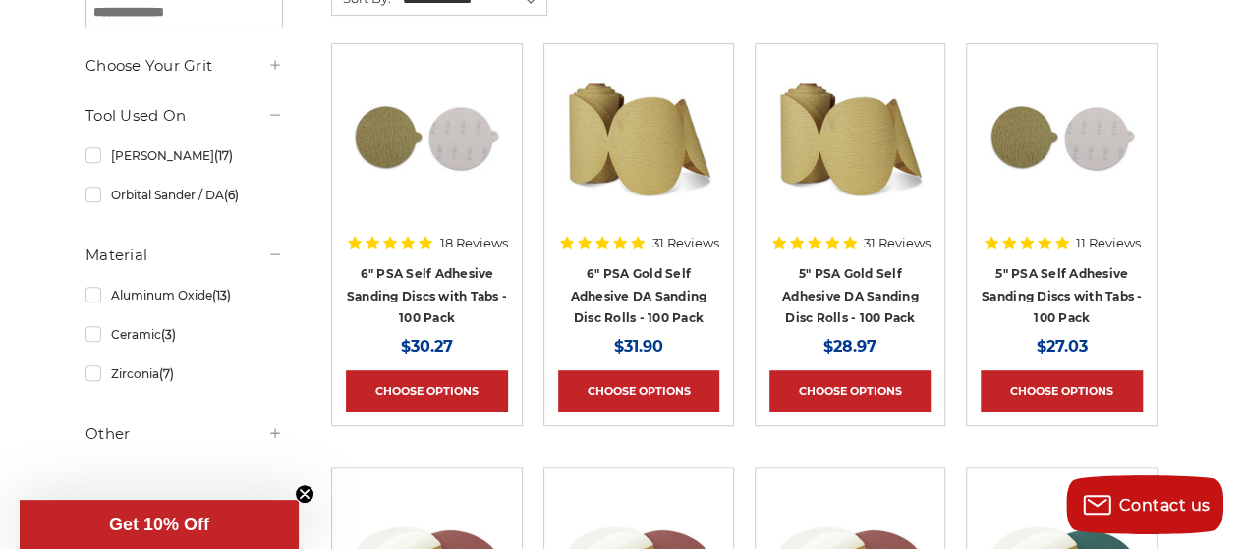
scroll to position [425, 0]
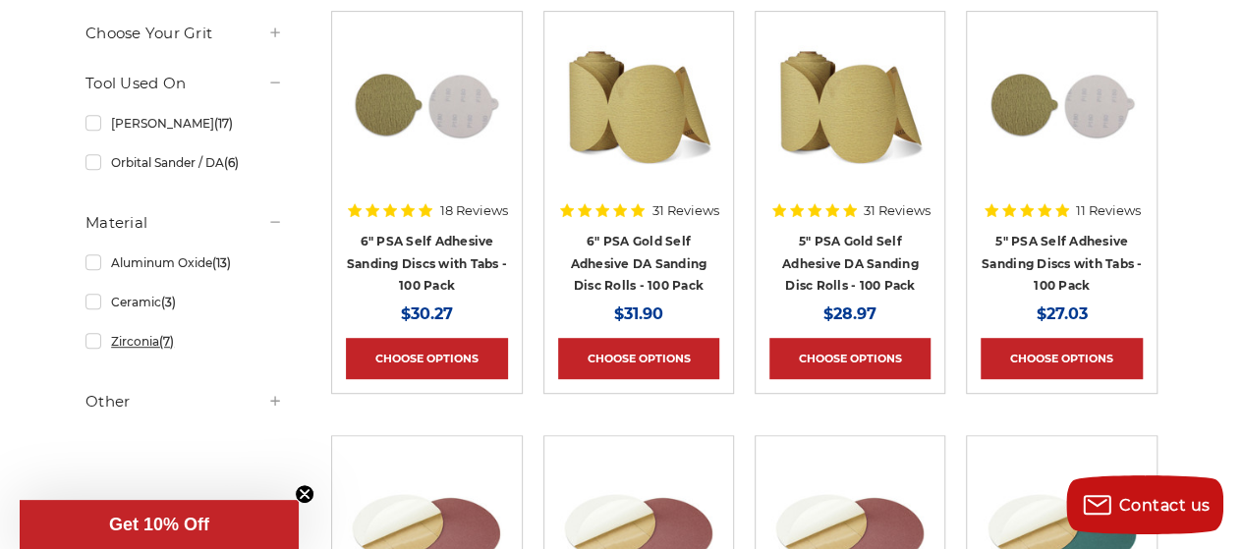
click at [90, 342] on link "Zirconia (7)" at bounding box center [183, 341] width 197 height 34
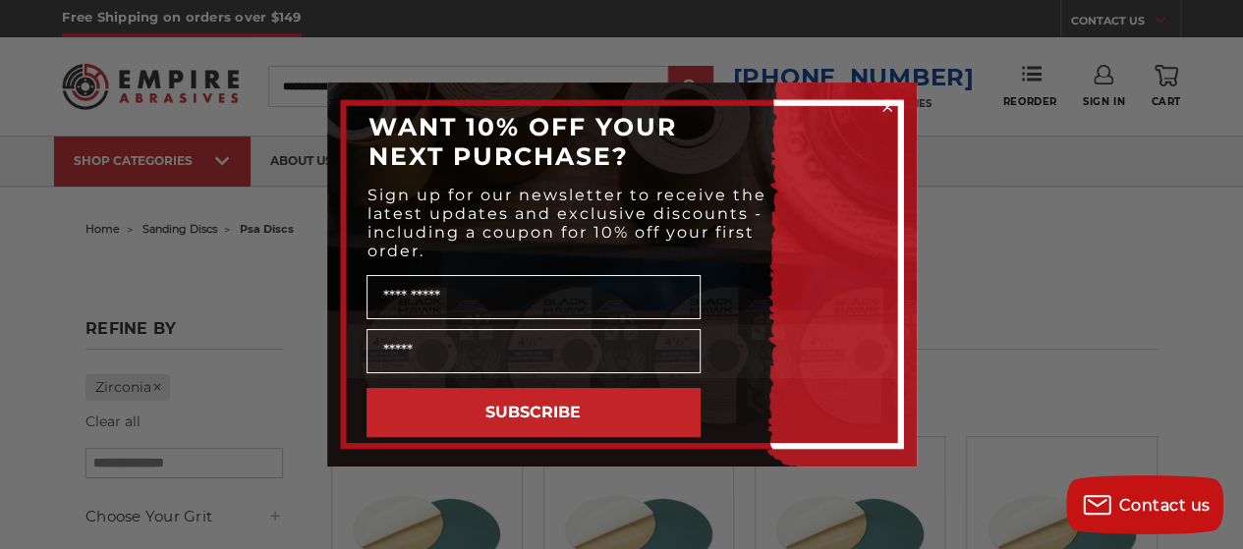
click at [884, 107] on icon "Close dialog" at bounding box center [887, 107] width 8 height 8
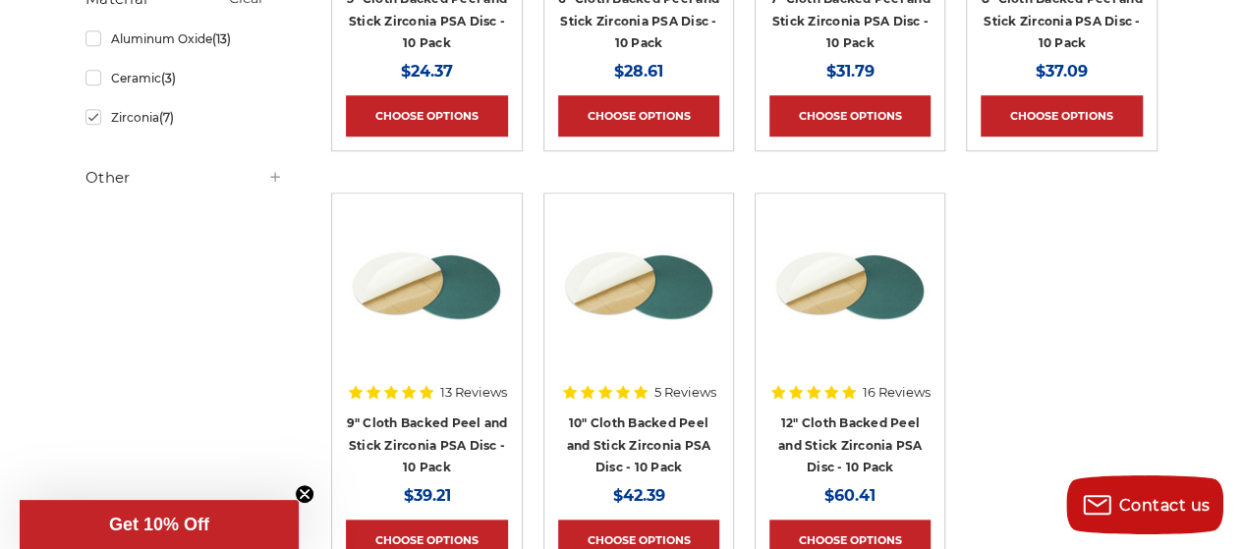
scroll to position [720, 0]
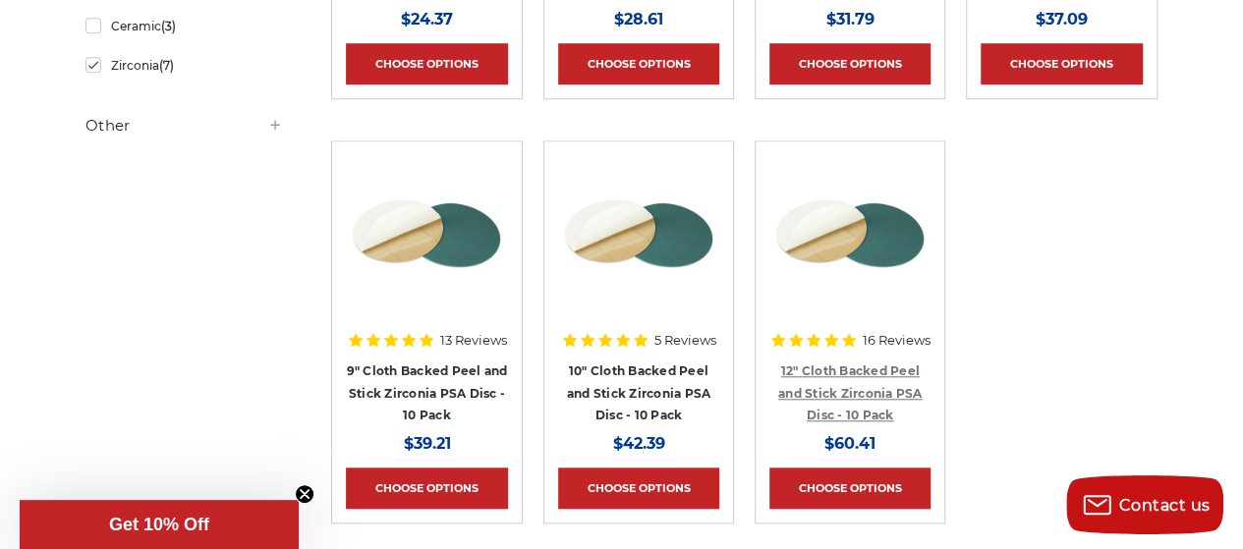
click at [846, 372] on link "12" Cloth Backed Peel and Stick Zirconia PSA Disc - 10 Pack" at bounding box center [850, 392] width 144 height 59
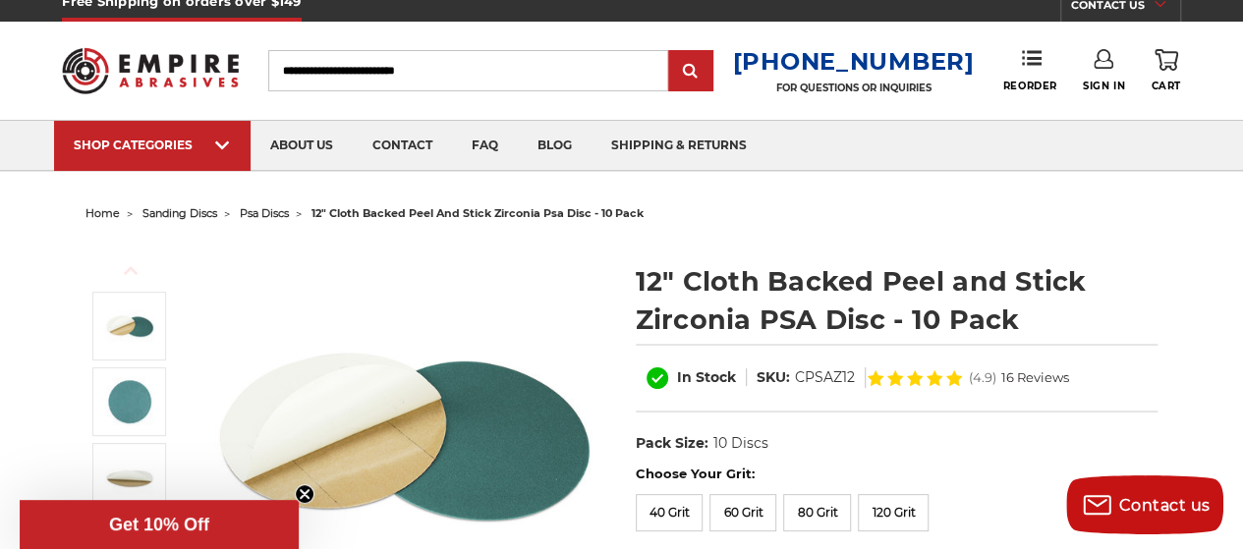
scroll to position [131, 0]
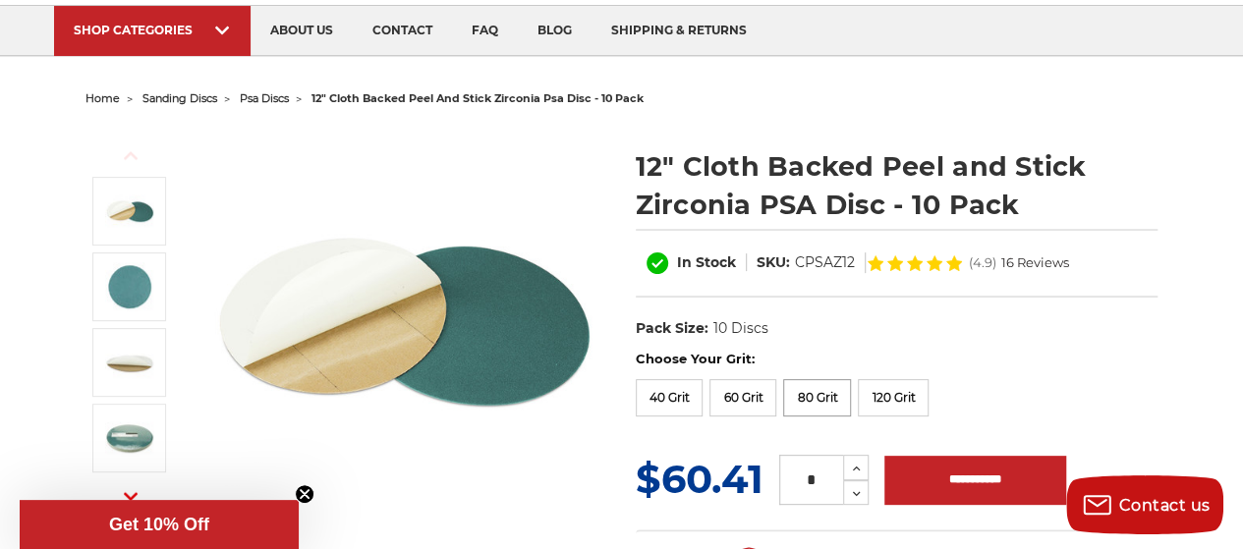
click at [803, 388] on label "80 Grit" at bounding box center [817, 397] width 68 height 37
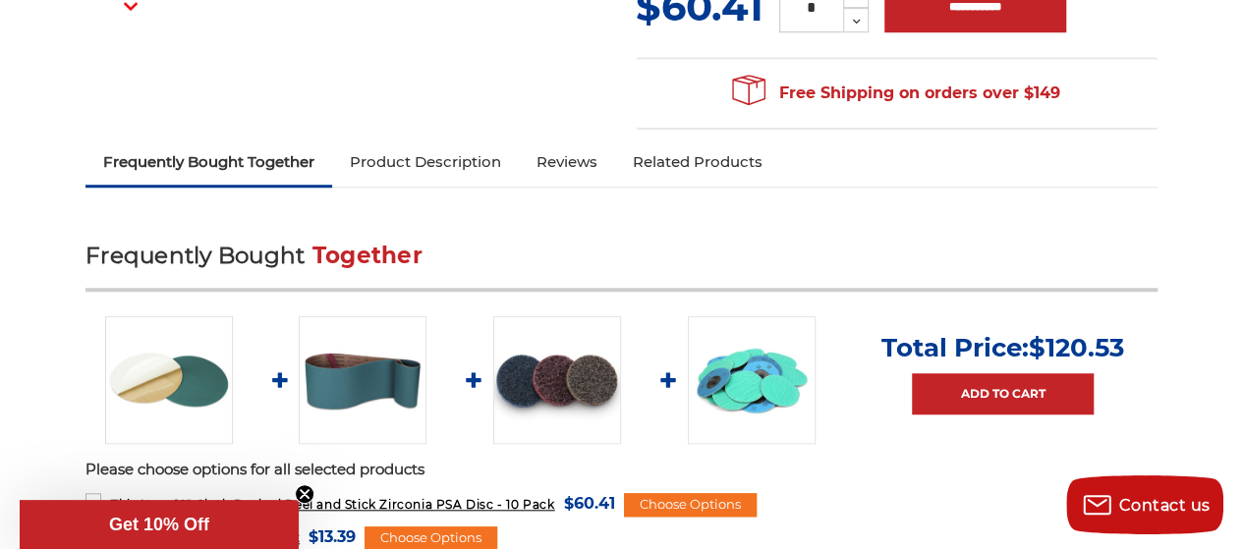
scroll to position [622, 0]
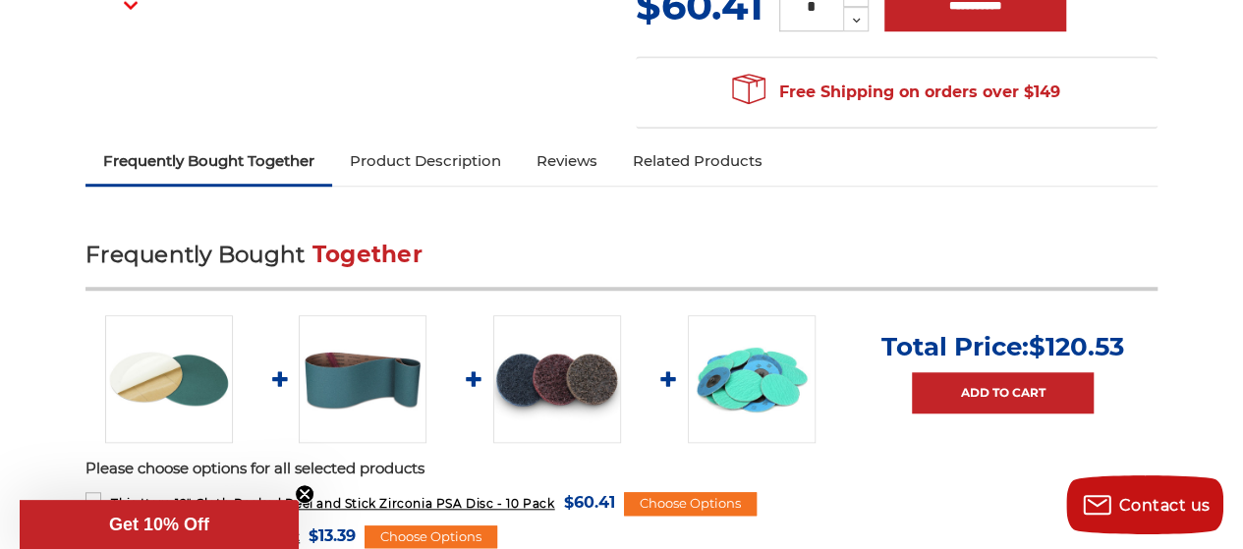
click at [444, 160] on link "Product Description" at bounding box center [425, 161] width 187 height 43
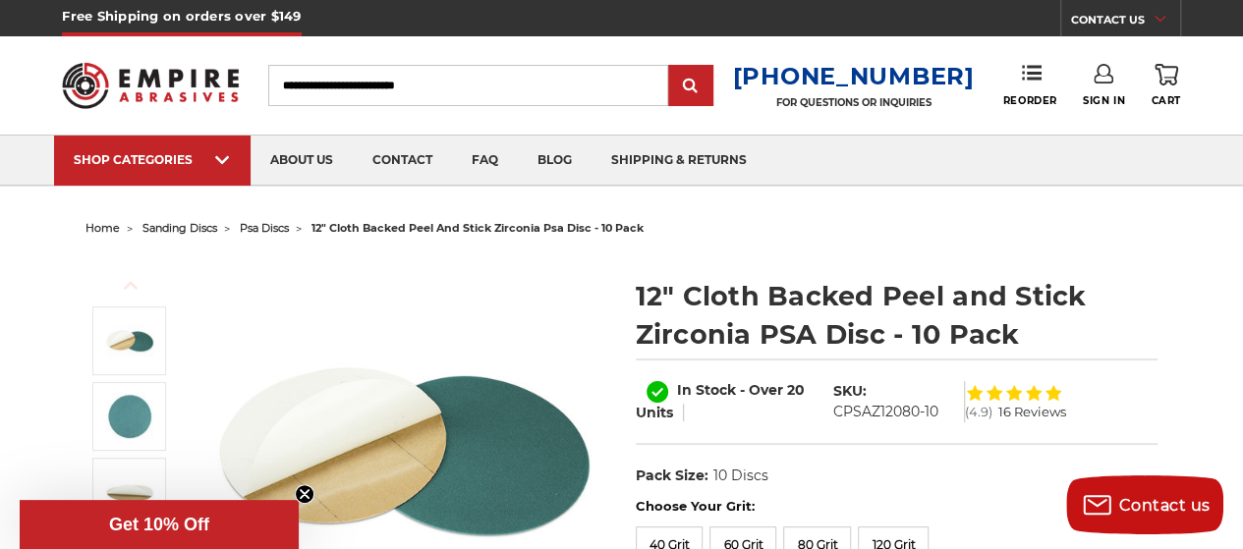
scroll to position [0, 0]
